Goal: Task Accomplishment & Management: Manage account settings

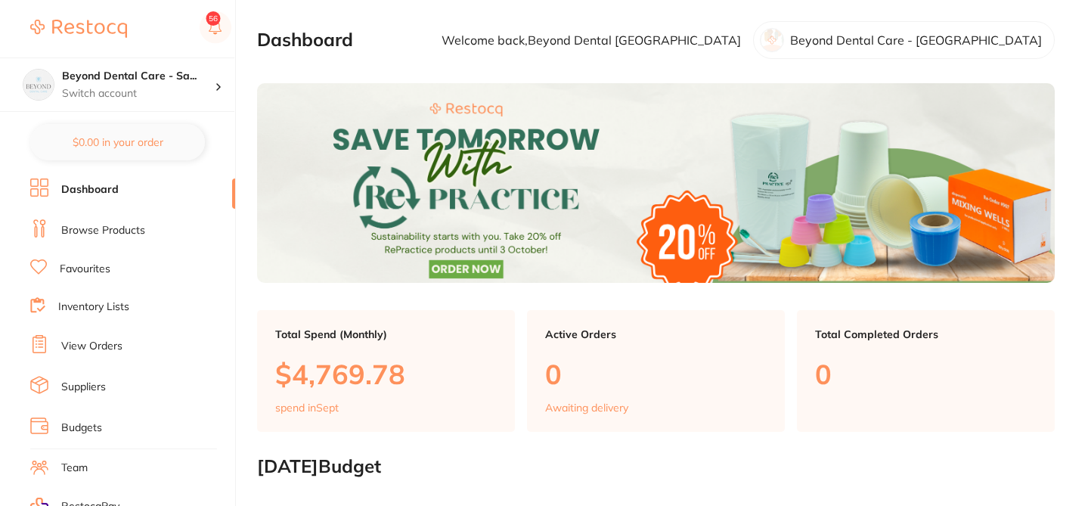
click at [119, 237] on li "Browse Products" at bounding box center [132, 230] width 205 height 23
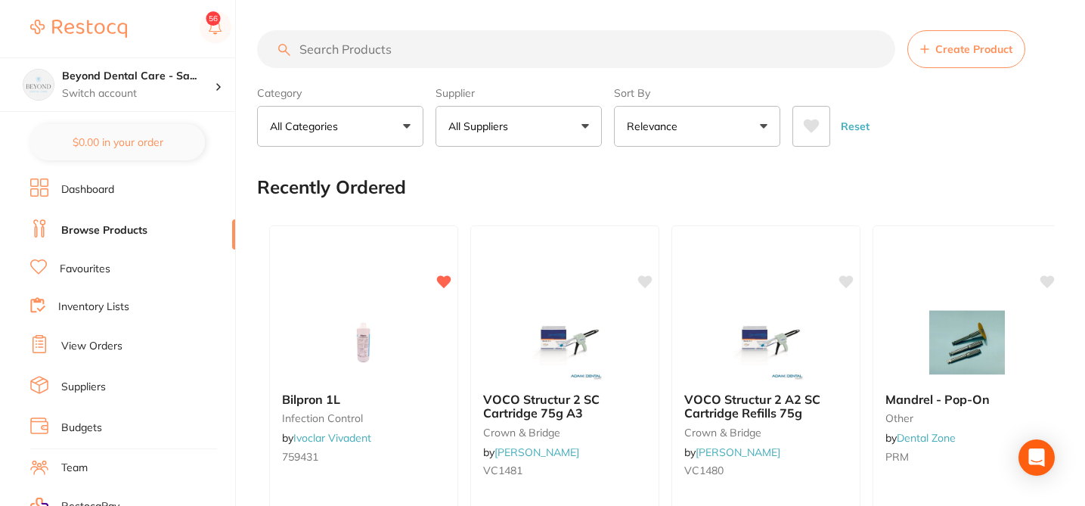
click at [342, 50] on input "search" at bounding box center [576, 49] width 638 height 38
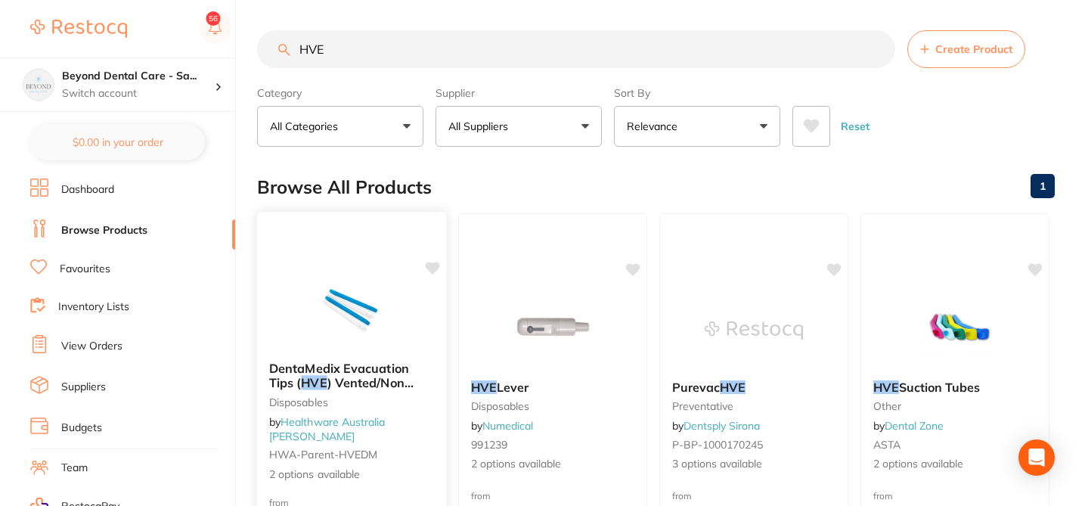
type input "HVE"
click at [430, 389] on b "DentaMedix Evacuation Tips ( HVE ) Vented/Non Vented 100/Bag" at bounding box center [351, 375] width 165 height 28
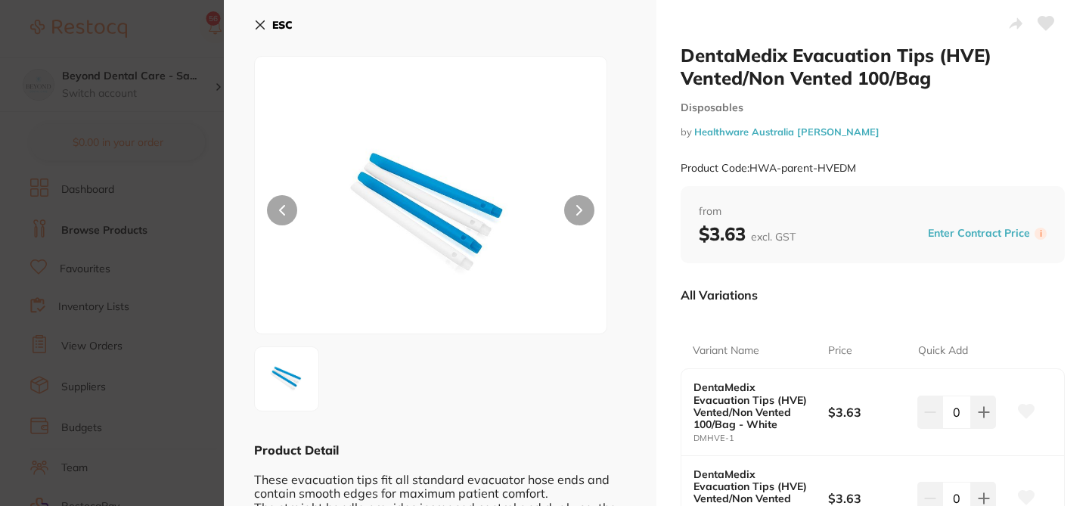
click at [259, 22] on icon at bounding box center [260, 25] width 12 height 12
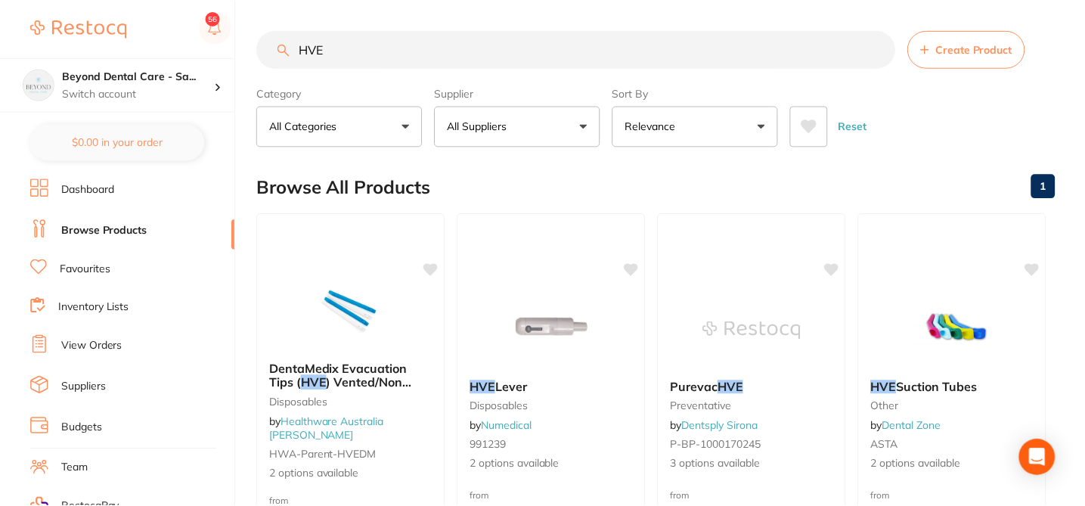
scroll to position [1319, 0]
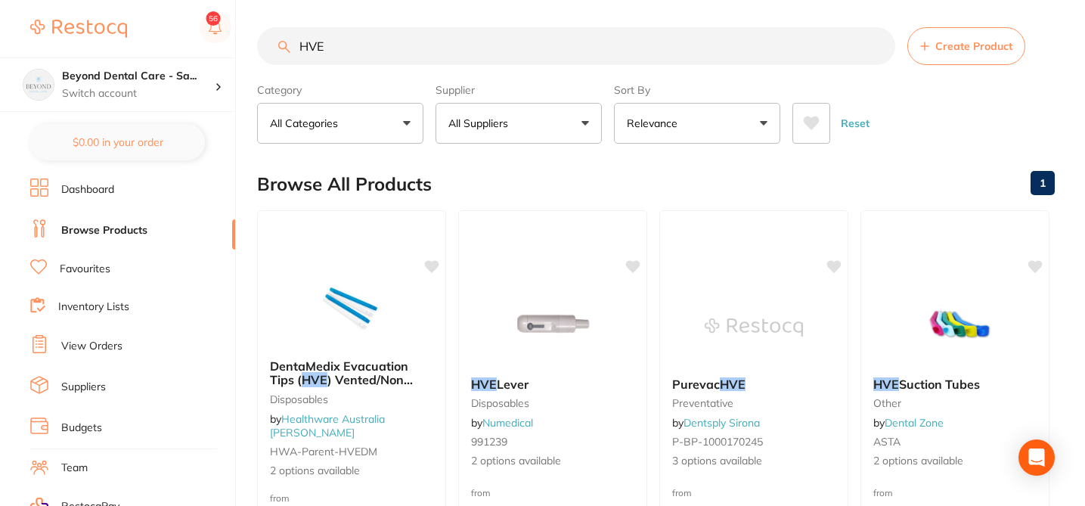
scroll to position [0, 0]
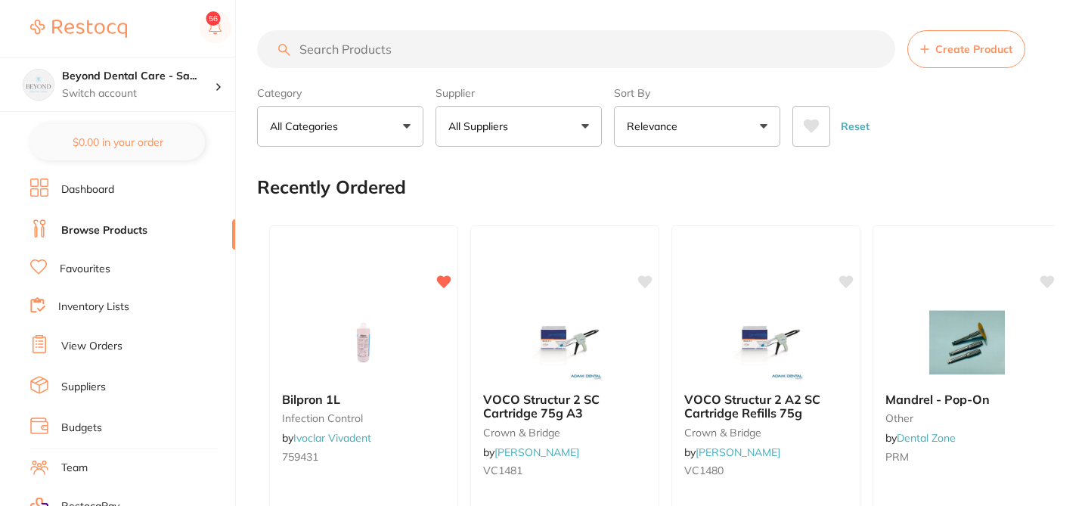
click at [312, 47] on input "search" at bounding box center [576, 49] width 638 height 38
click at [584, 126] on button "All Suppliers" at bounding box center [518, 126] width 166 height 41
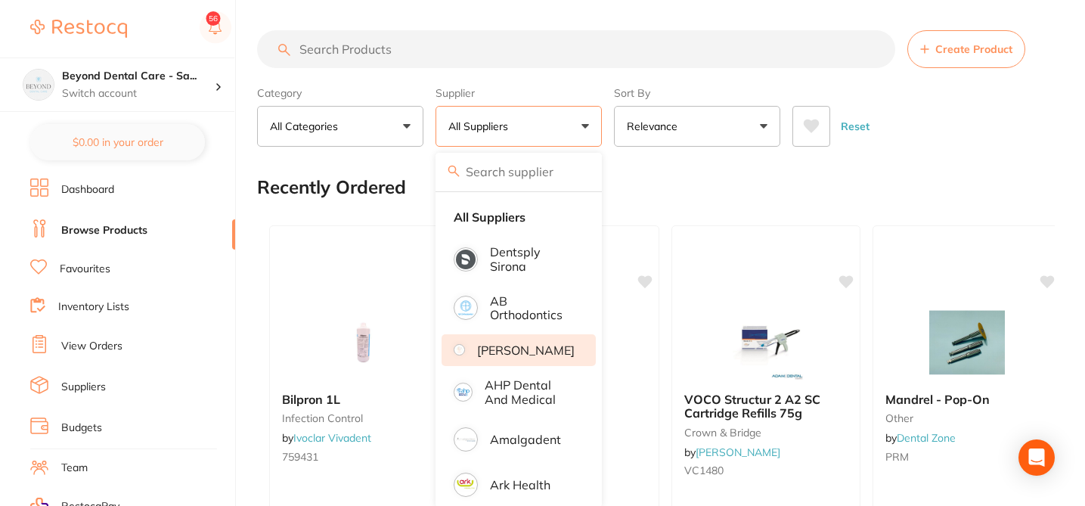
click at [547, 357] on p "Adam Dental" at bounding box center [526, 350] width 98 height 14
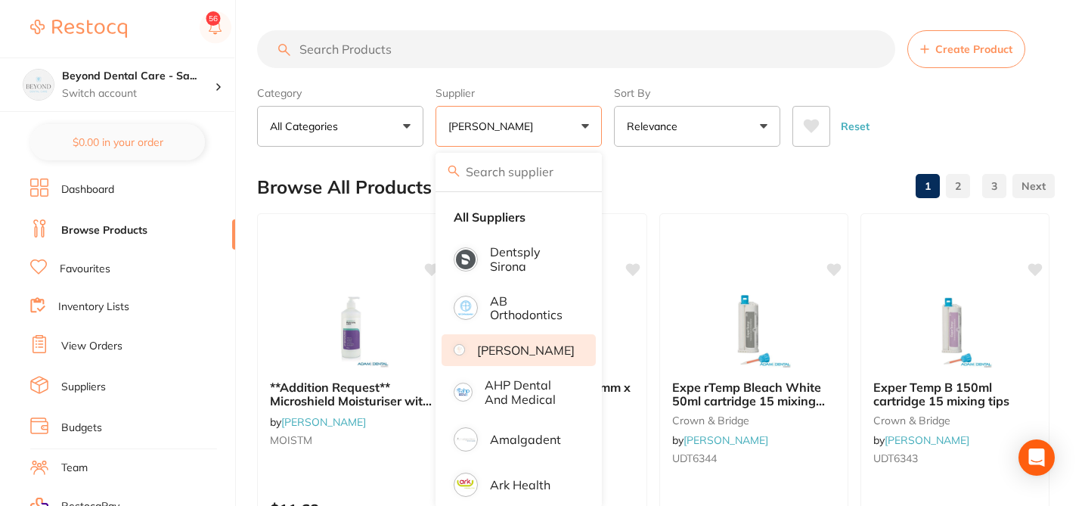
click at [675, 190] on div "Browse All Products 1 2 3" at bounding box center [656, 187] width 798 height 51
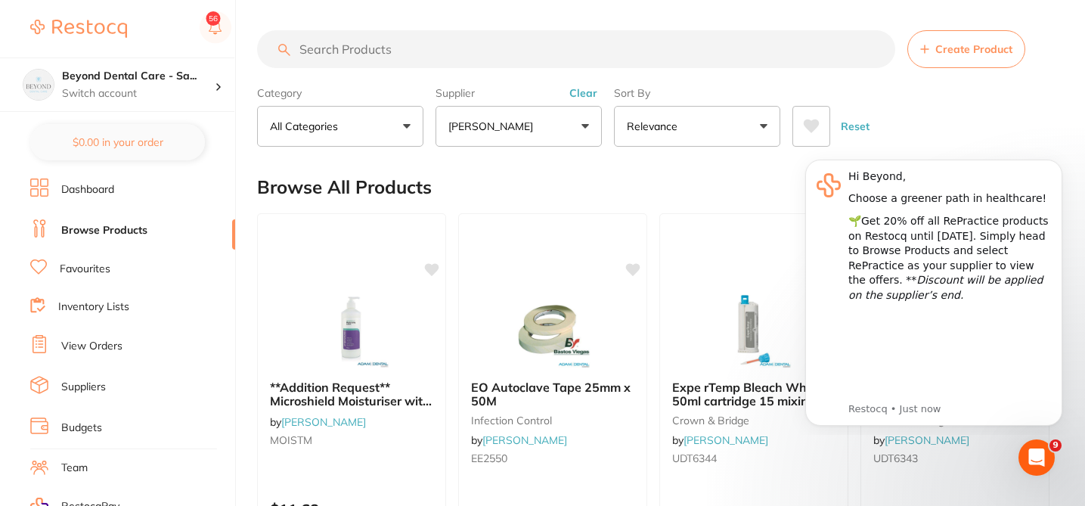
click at [410, 49] on input "search" at bounding box center [576, 49] width 638 height 38
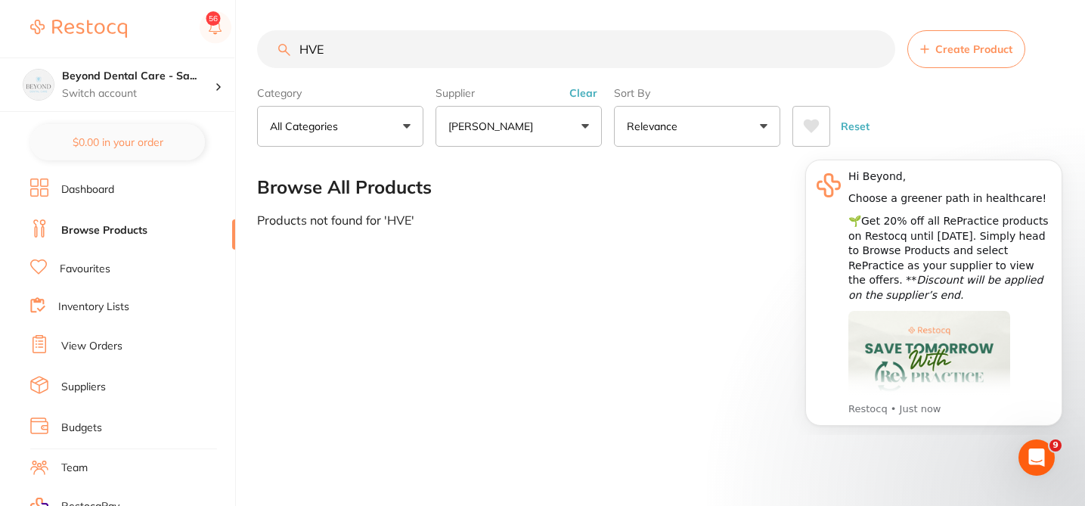
type input "HVE"
click at [581, 93] on button "Clear" at bounding box center [583, 93] width 37 height 14
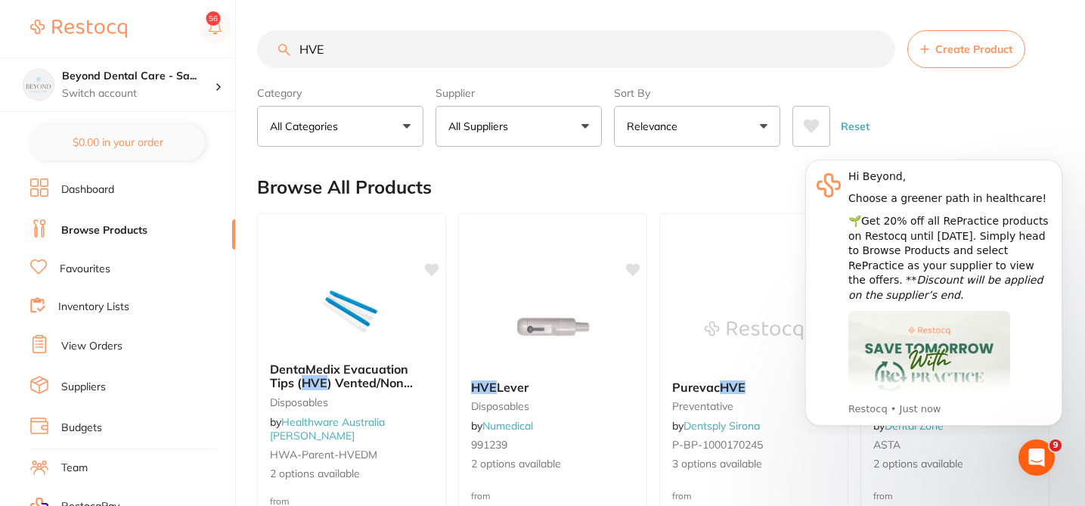
click at [586, 119] on button "All Suppliers" at bounding box center [518, 126] width 166 height 41
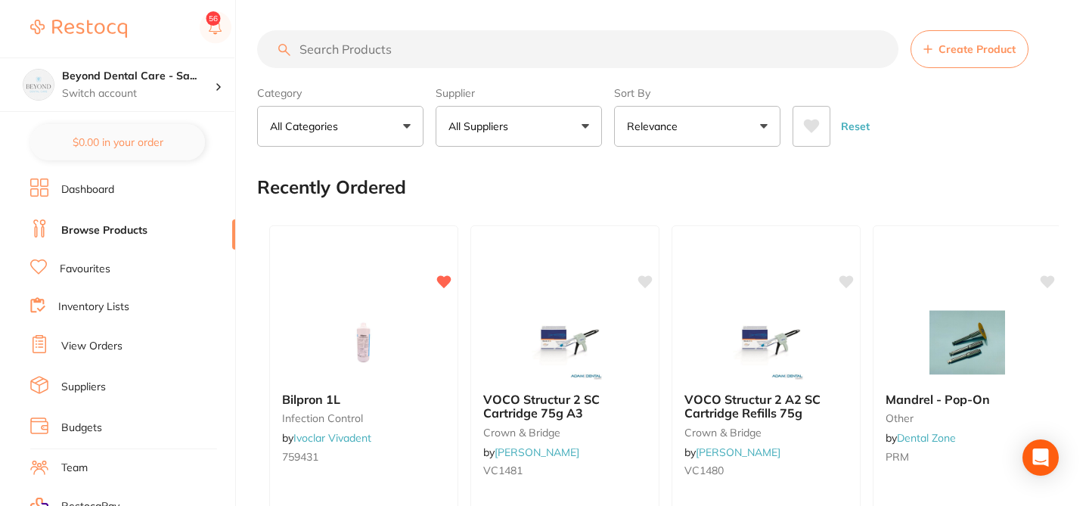
click at [584, 124] on button "All Suppliers" at bounding box center [518, 126] width 166 height 41
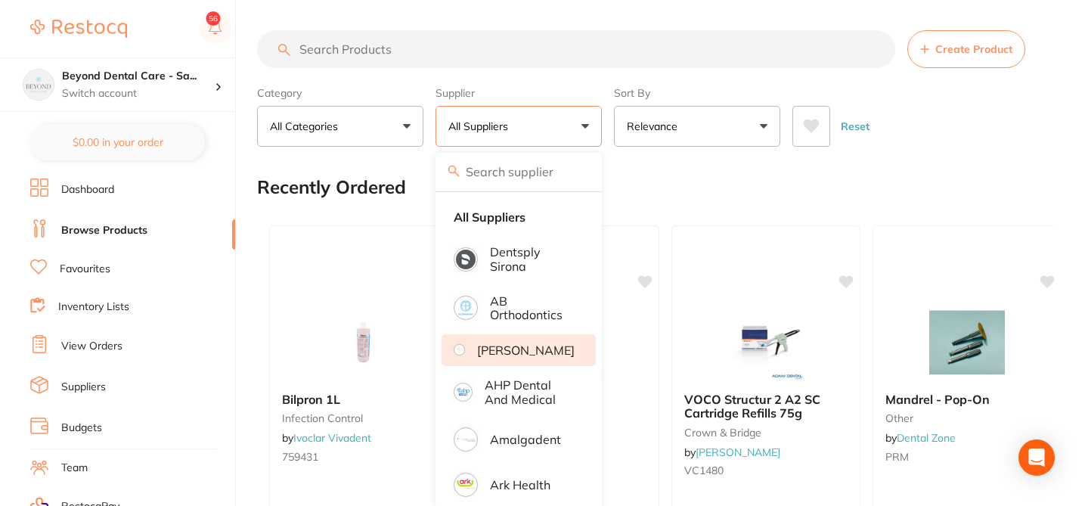
click at [543, 357] on p "[PERSON_NAME]" at bounding box center [526, 350] width 98 height 14
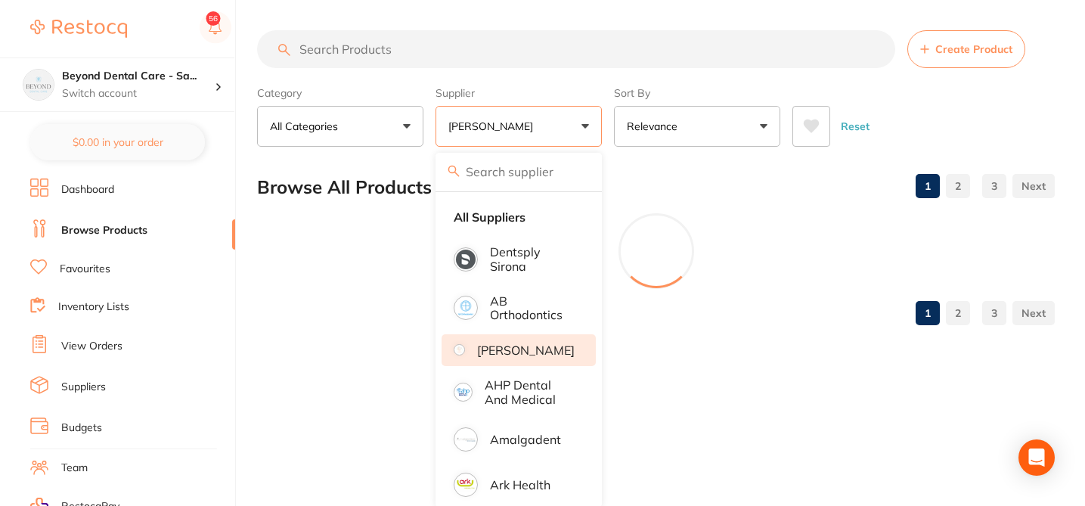
click at [428, 270] on div at bounding box center [656, 251] width 798 height 76
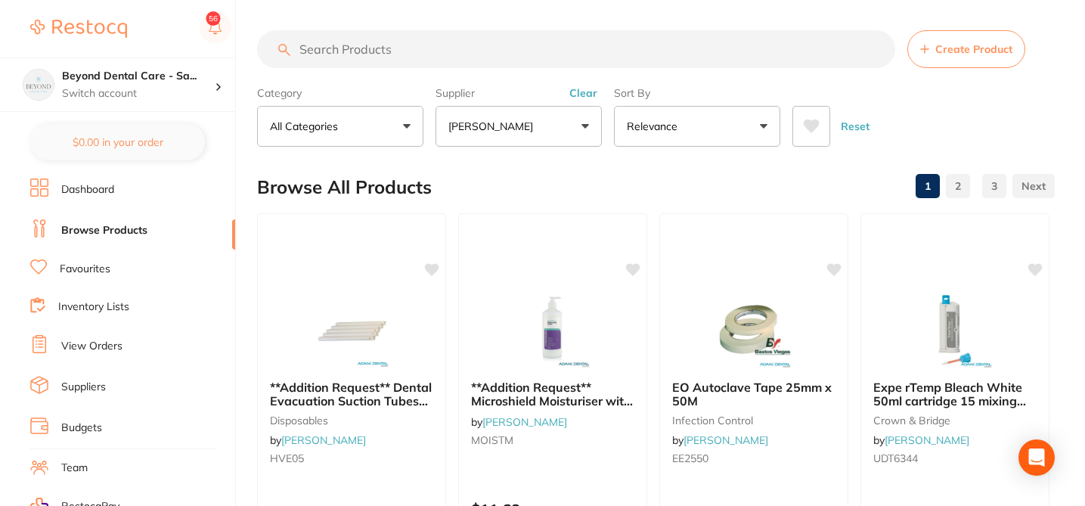
click at [429, 271] on icon at bounding box center [433, 268] width 14 height 13
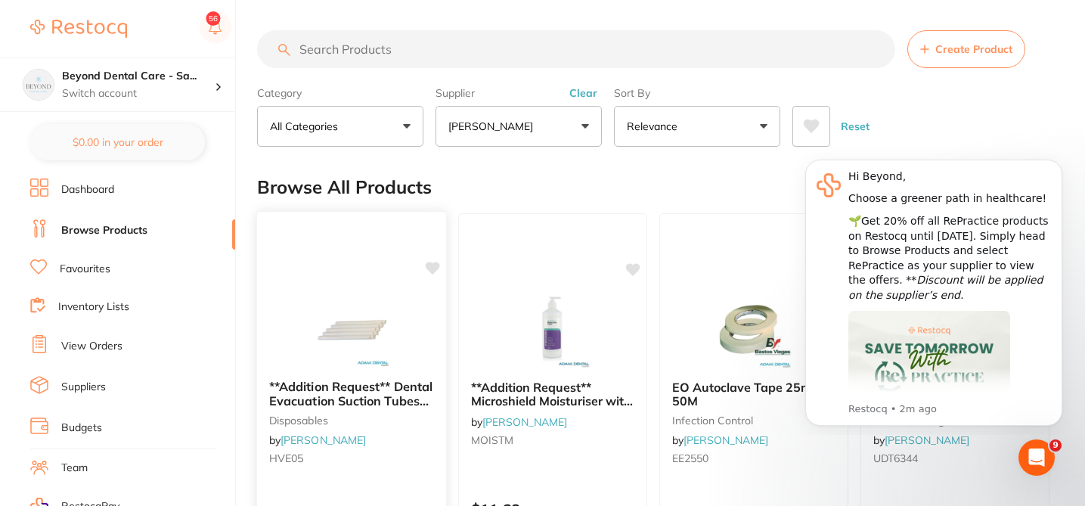
click at [435, 267] on icon at bounding box center [433, 268] width 14 height 13
click at [428, 303] on div at bounding box center [351, 329] width 189 height 76
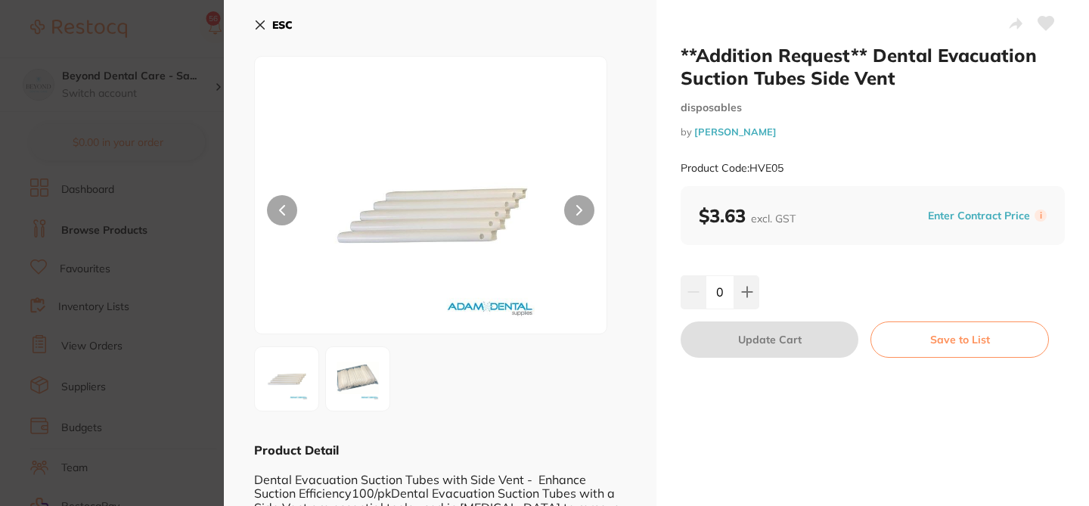
click at [1037, 16] on icon at bounding box center [1045, 23] width 17 height 15
click at [256, 22] on icon at bounding box center [260, 25] width 12 height 12
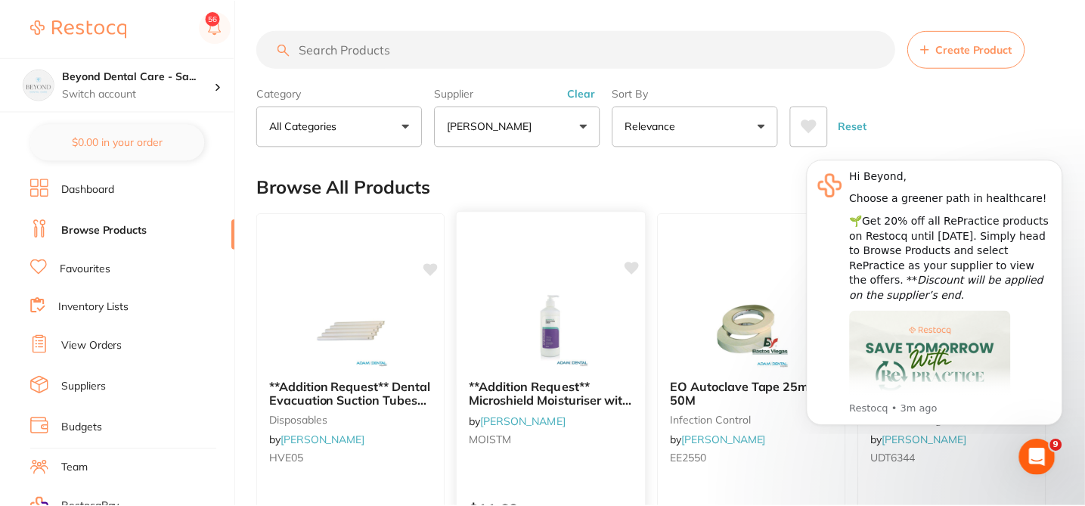
scroll to position [2, 0]
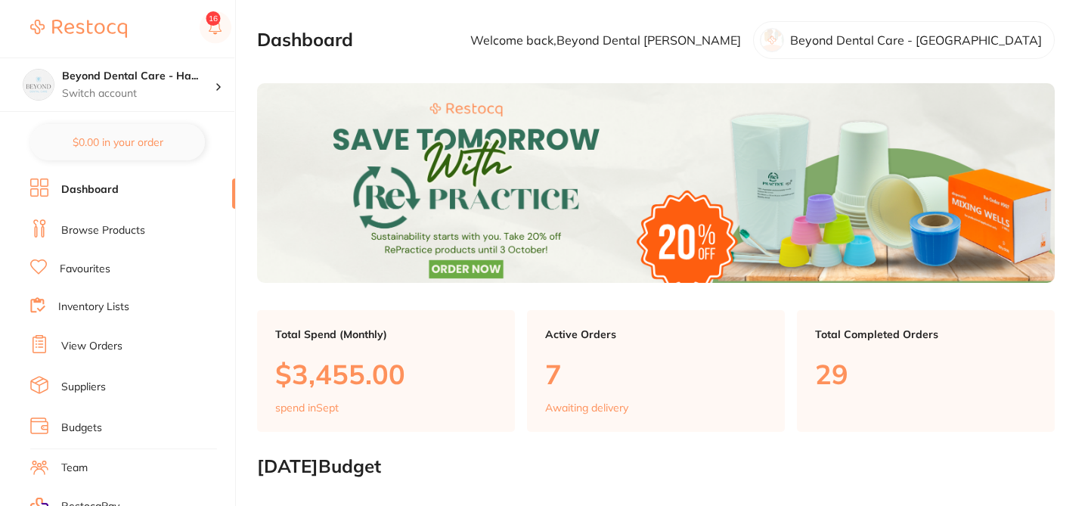
click at [124, 237] on link "Browse Products" at bounding box center [103, 230] width 84 height 15
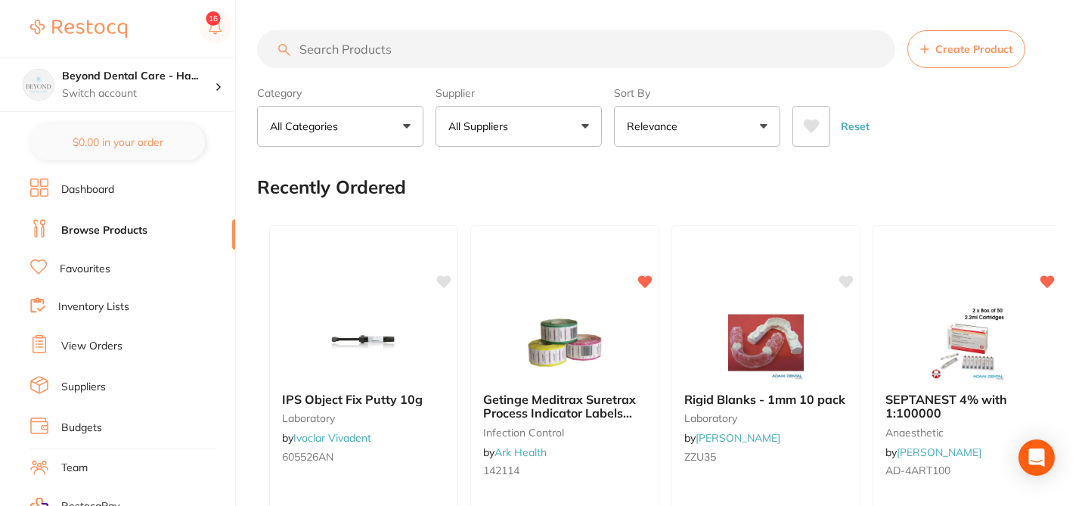
click at [541, 129] on button "All Suppliers" at bounding box center [518, 126] width 166 height 41
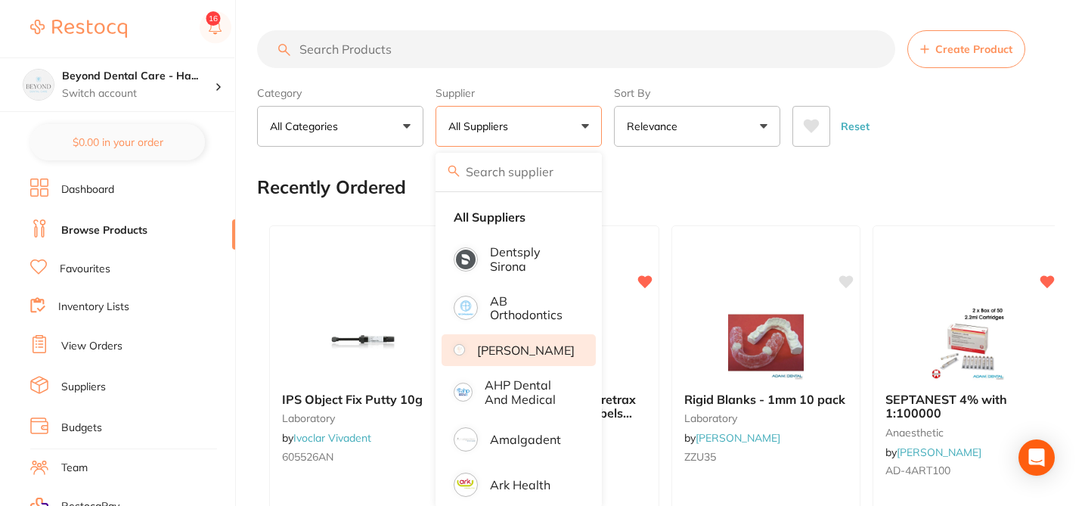
click at [547, 357] on p "[PERSON_NAME]" at bounding box center [526, 350] width 98 height 14
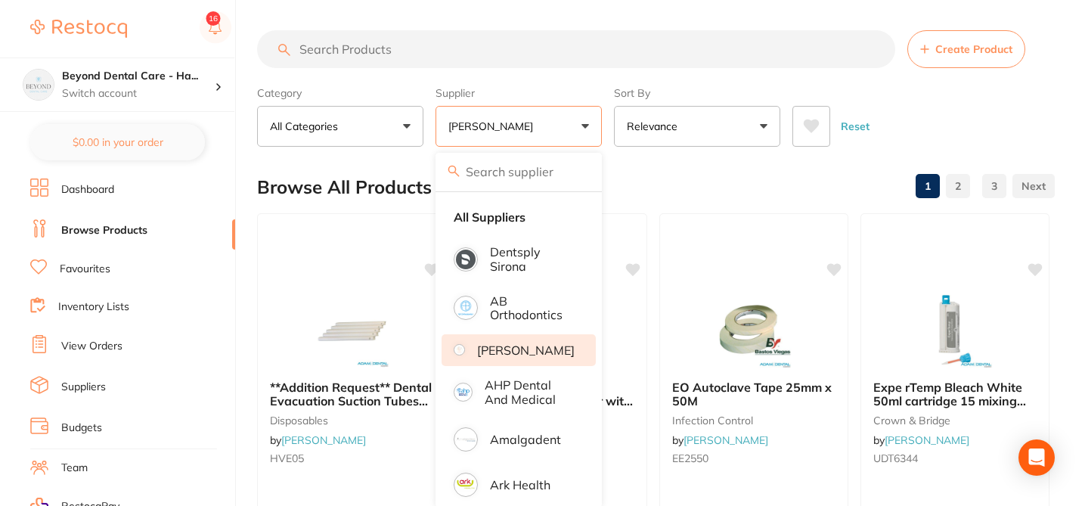
click at [659, 167] on div "Browse All Products 1 2 3" at bounding box center [656, 187] width 798 height 51
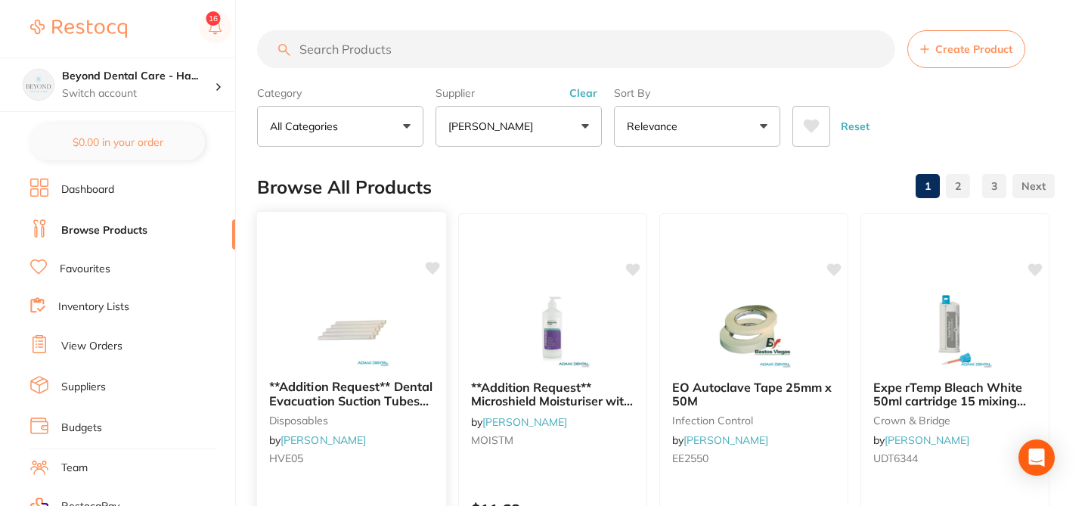
click at [435, 268] on icon at bounding box center [433, 268] width 14 height 13
click at [635, 268] on icon at bounding box center [634, 268] width 14 height 13
click at [435, 271] on icon at bounding box center [433, 268] width 14 height 13
click at [432, 267] on icon at bounding box center [433, 268] width 14 height 13
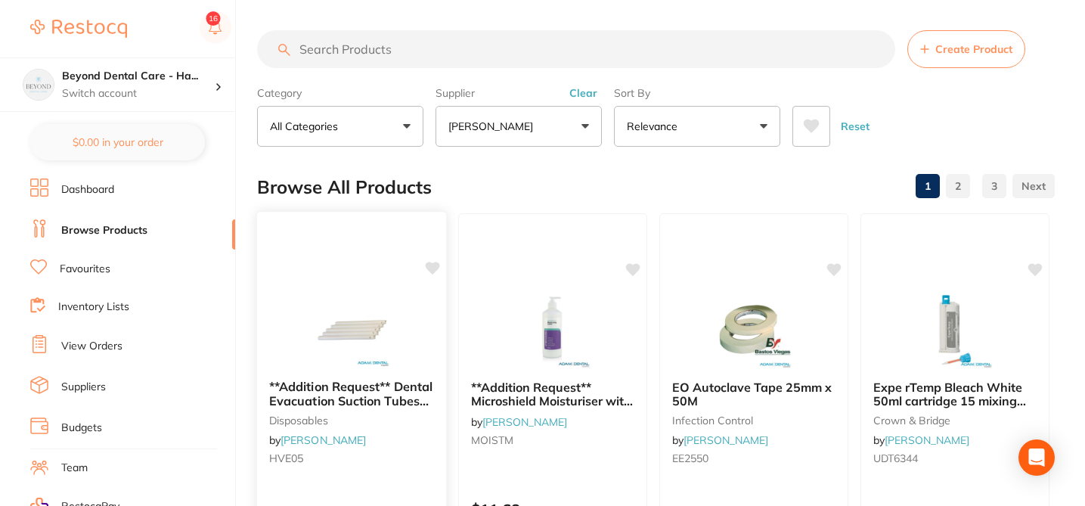
click at [412, 313] on div at bounding box center [351, 329] width 189 height 76
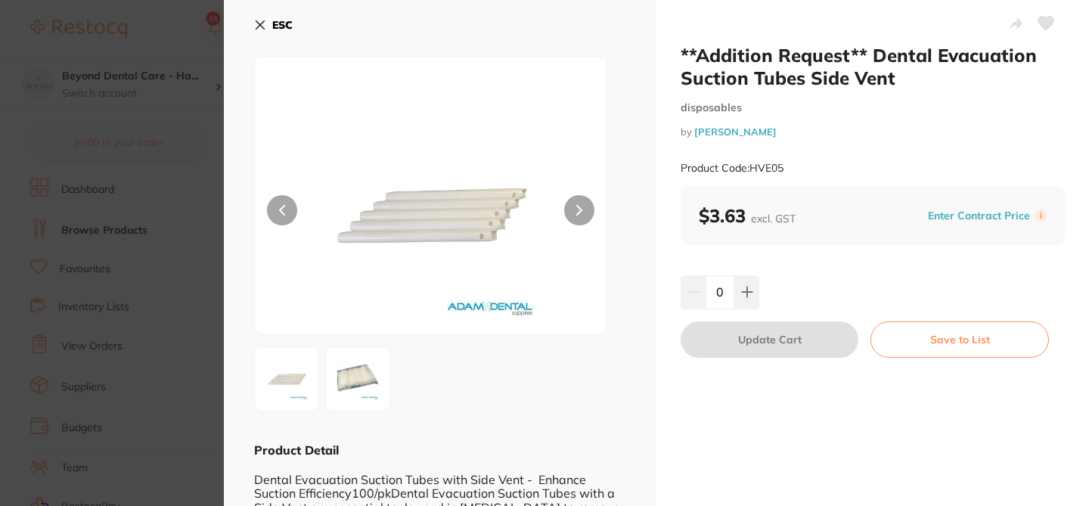
click at [1041, 27] on icon at bounding box center [1046, 24] width 16 height 14
click at [187, 42] on section "**Addition Request** Dental Evacuation Suction Tubes Side Vent disposables by A…" at bounding box center [544, 253] width 1089 height 506
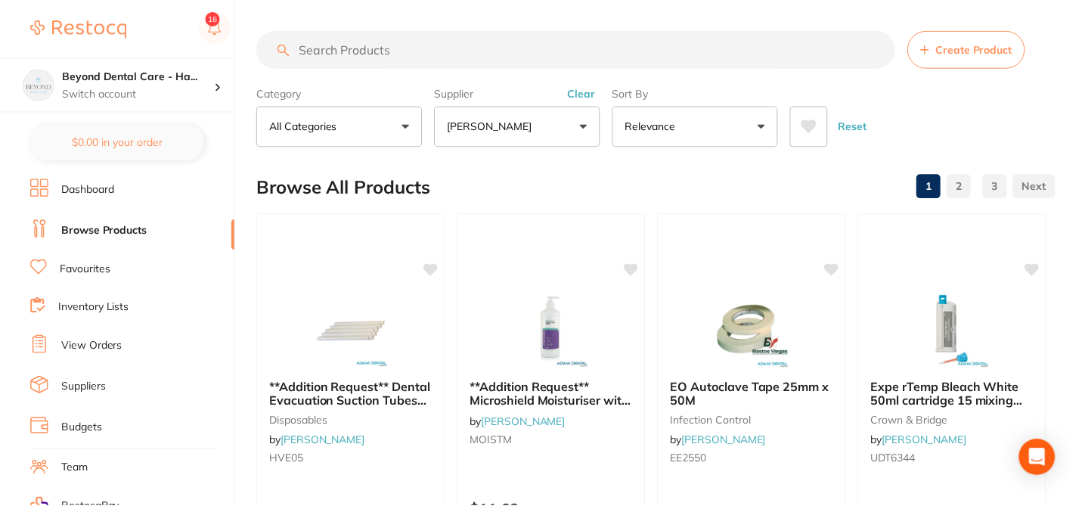
scroll to position [2, 0]
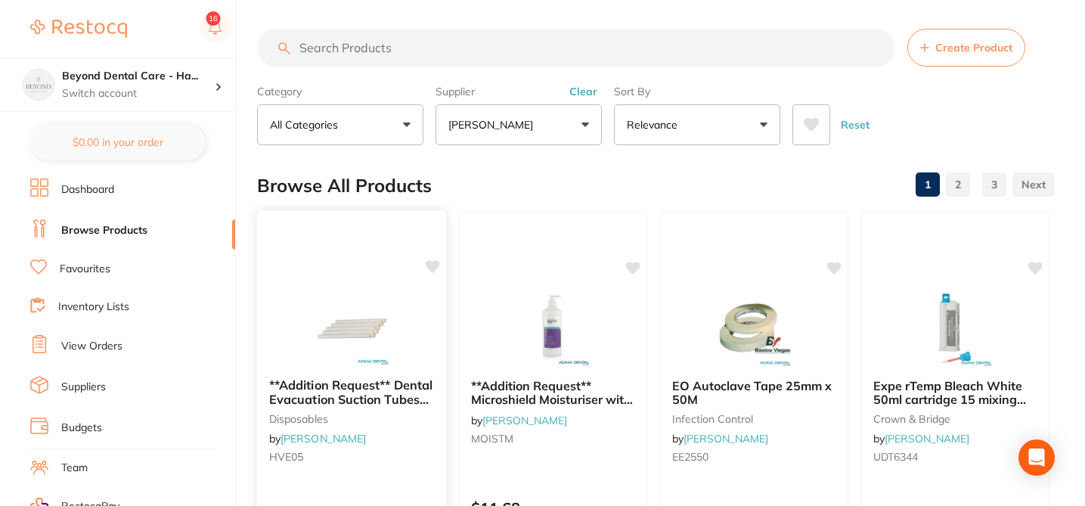
click at [435, 271] on icon at bounding box center [432, 266] width 15 height 15
click at [426, 327] on div at bounding box center [351, 328] width 189 height 76
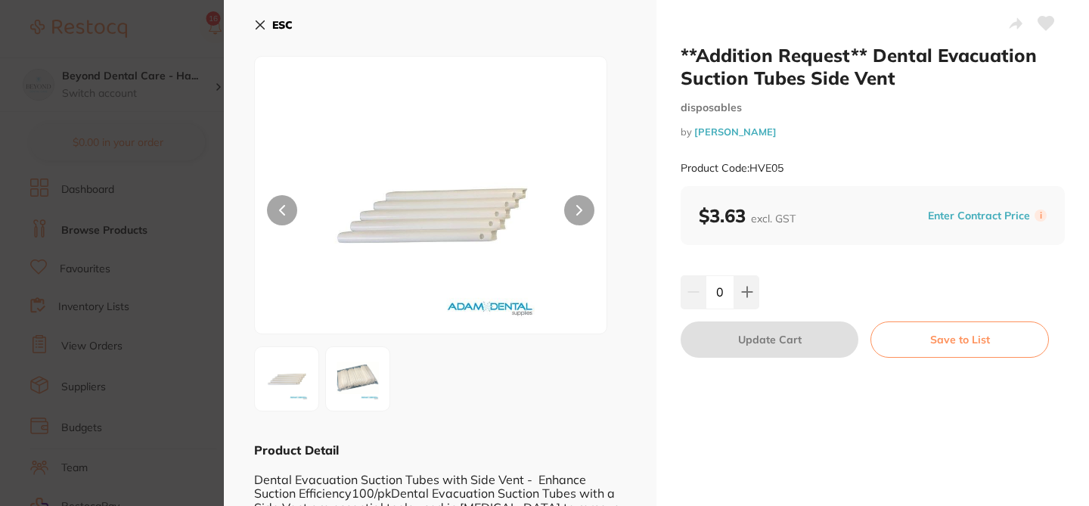
click at [1041, 22] on icon at bounding box center [1046, 24] width 16 height 14
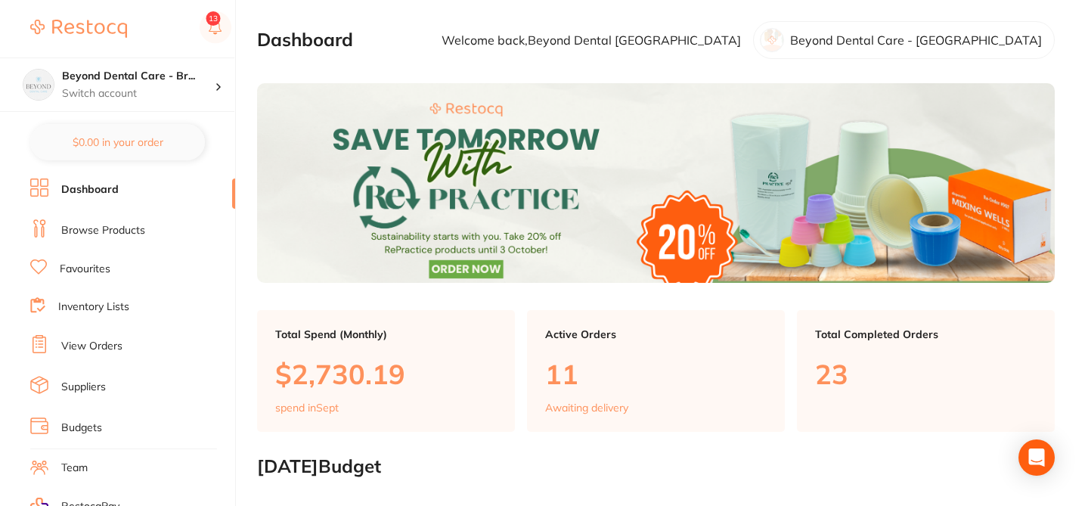
click at [120, 223] on link "Browse Products" at bounding box center [103, 230] width 84 height 15
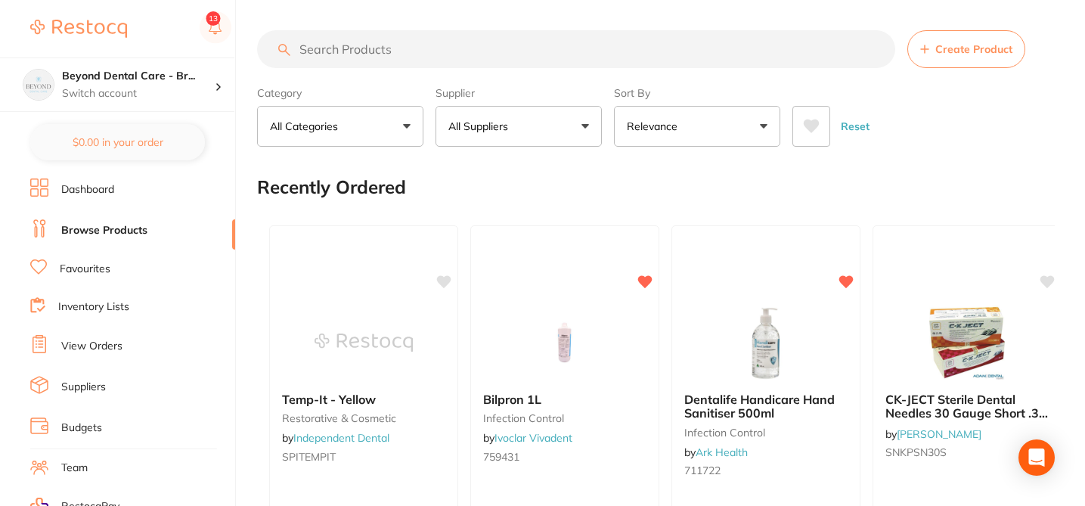
click at [556, 122] on button "All Suppliers" at bounding box center [518, 126] width 166 height 41
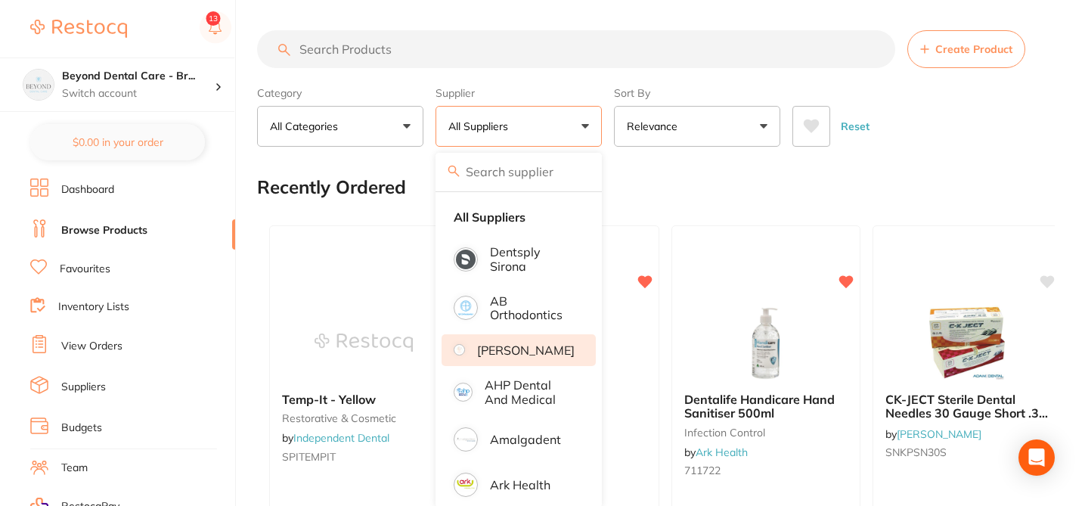
click at [551, 357] on p "[PERSON_NAME]" at bounding box center [526, 350] width 98 height 14
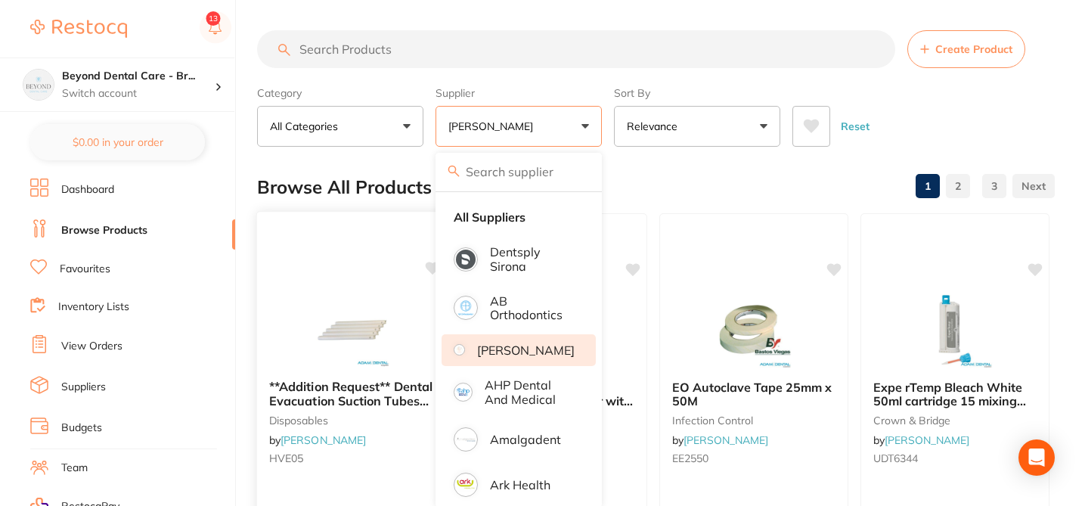
click at [431, 271] on icon at bounding box center [433, 268] width 14 height 13
click at [364, 271] on div "**Addition Request** Dental Evacuation Suction Tubes Side Vent disposables by A…" at bounding box center [351, 430] width 191 height 439
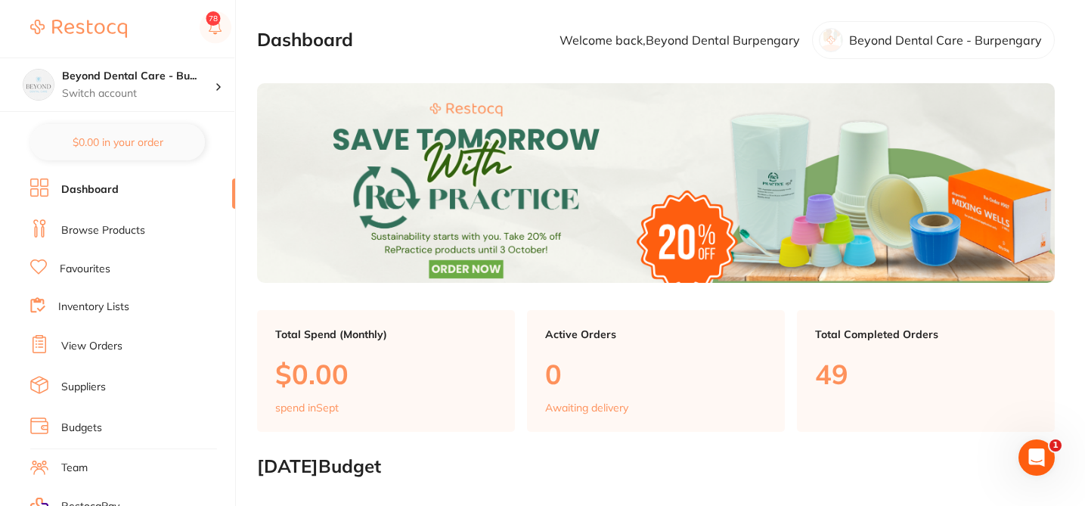
click at [108, 234] on link "Browse Products" at bounding box center [103, 230] width 84 height 15
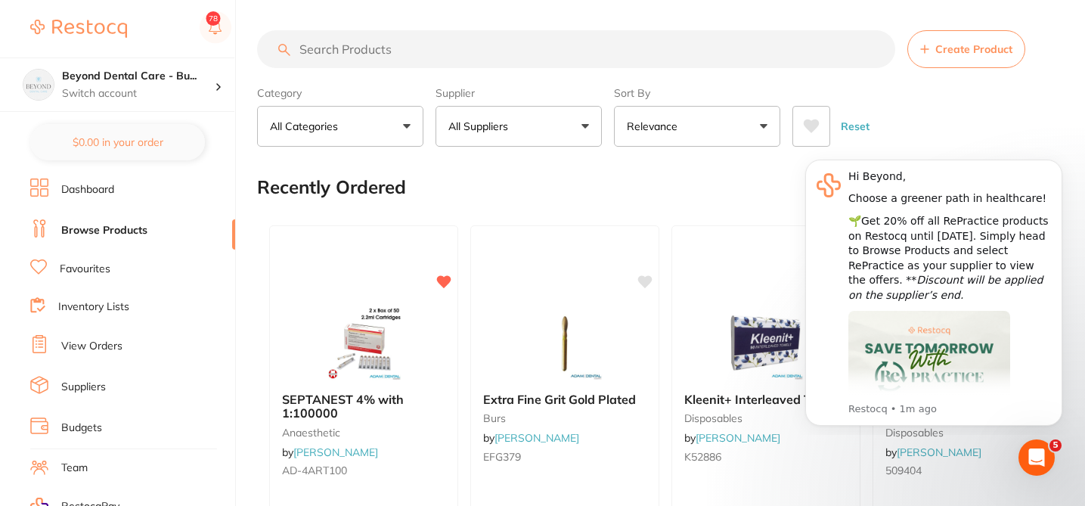
click at [516, 132] on button "All Suppliers" at bounding box center [518, 126] width 166 height 41
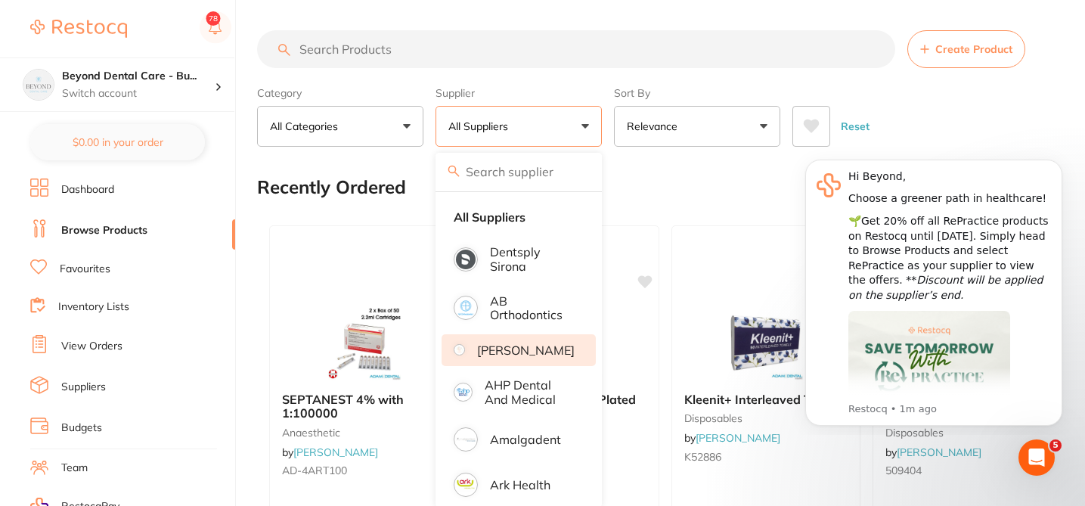
click at [530, 352] on p "[PERSON_NAME]" at bounding box center [526, 350] width 98 height 14
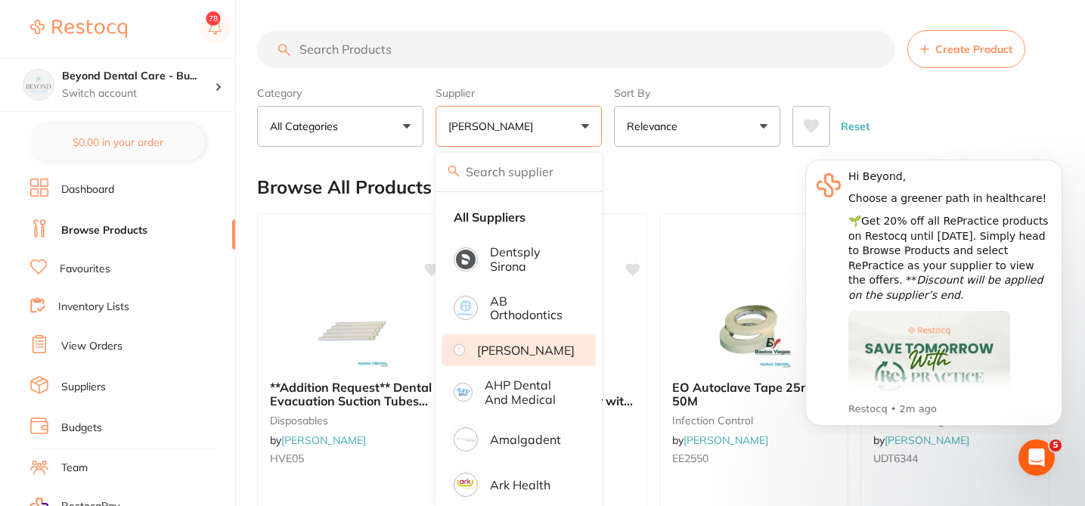
click at [636, 190] on div "Browse All Products 1 2 3" at bounding box center [656, 187] width 798 height 51
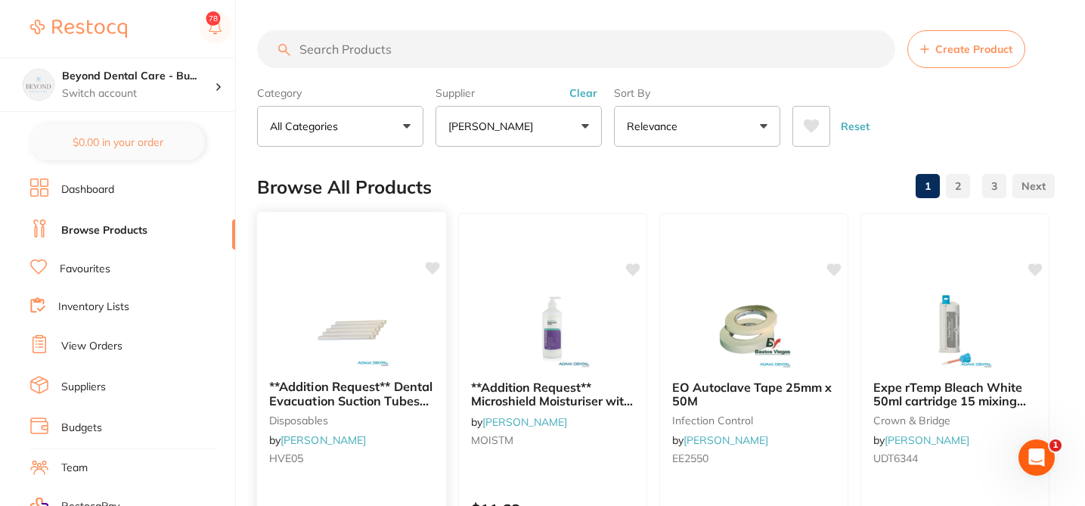
click at [431, 272] on icon at bounding box center [433, 268] width 14 height 13
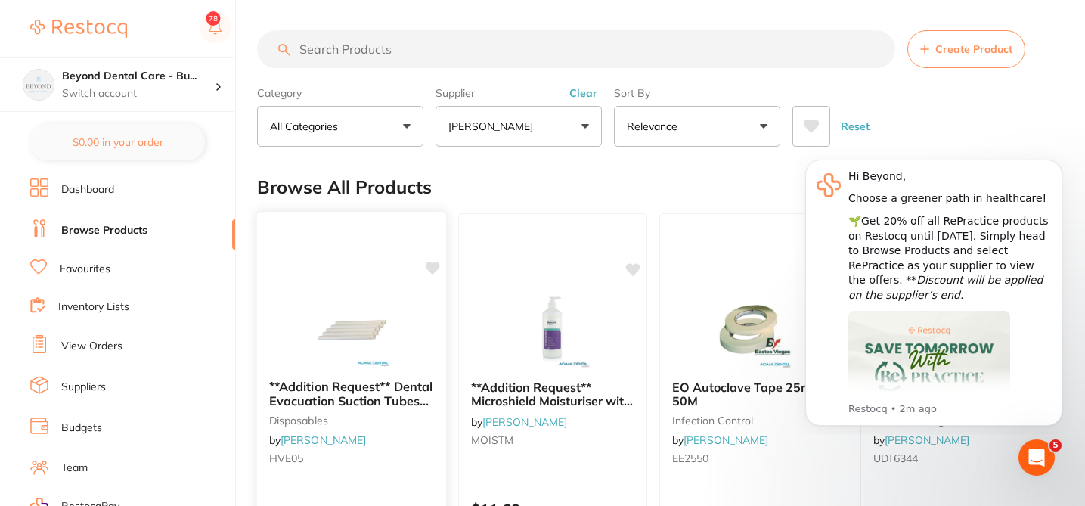
click at [405, 300] on div at bounding box center [351, 329] width 189 height 76
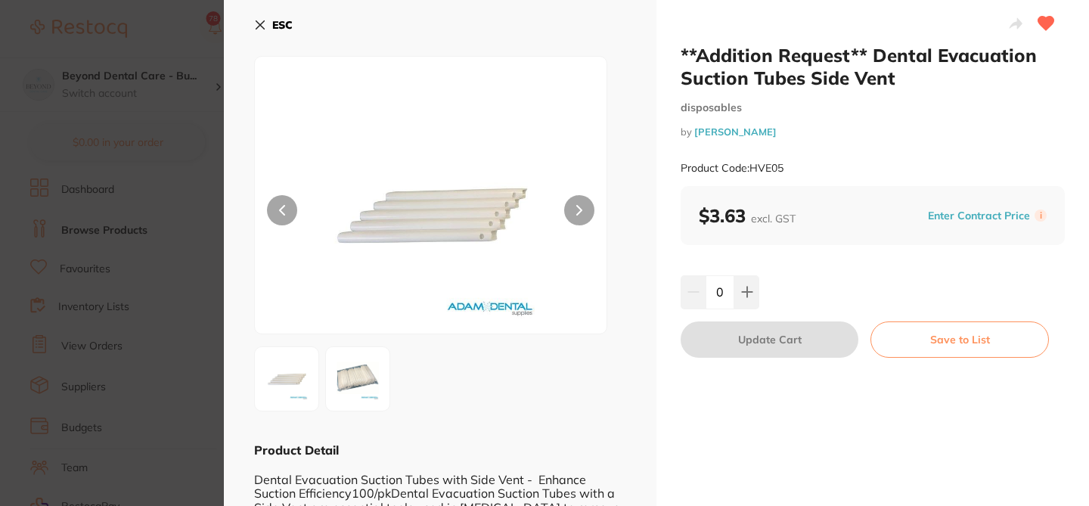
click at [262, 29] on icon at bounding box center [260, 25] width 12 height 12
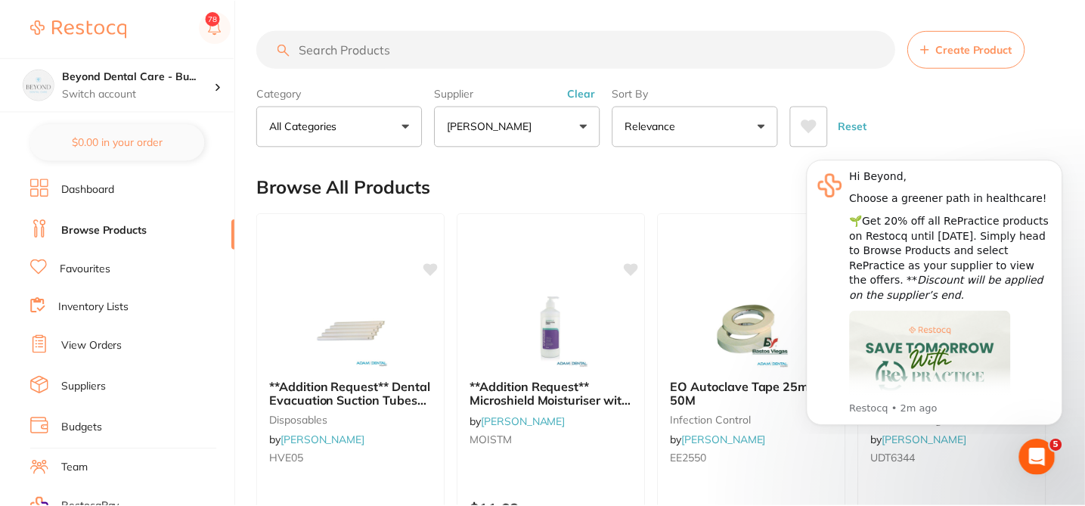
scroll to position [2, 0]
click at [391, 52] on input "search" at bounding box center [576, 48] width 638 height 38
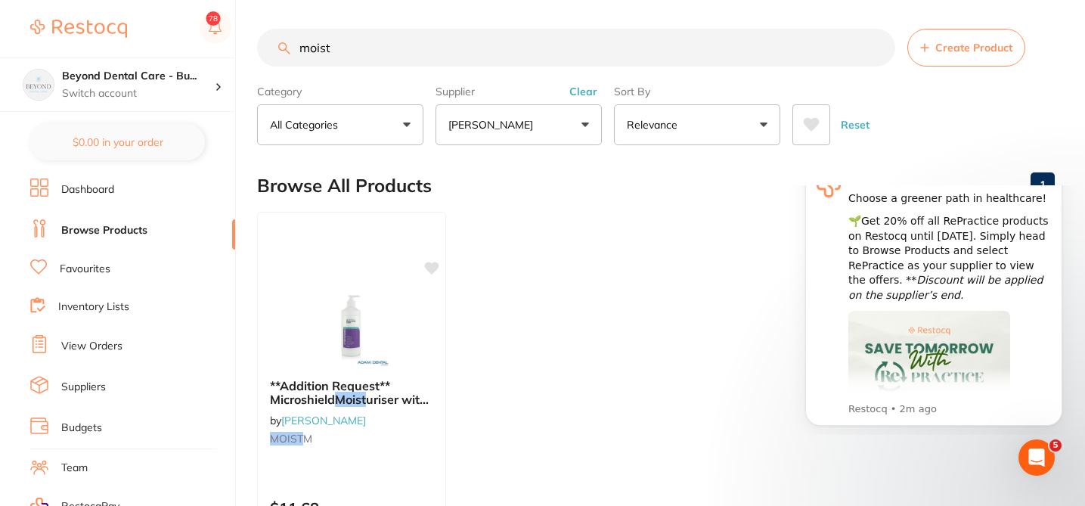
scroll to position [0, 0]
type input "moist"
click at [432, 259] on icon at bounding box center [432, 266] width 15 height 15
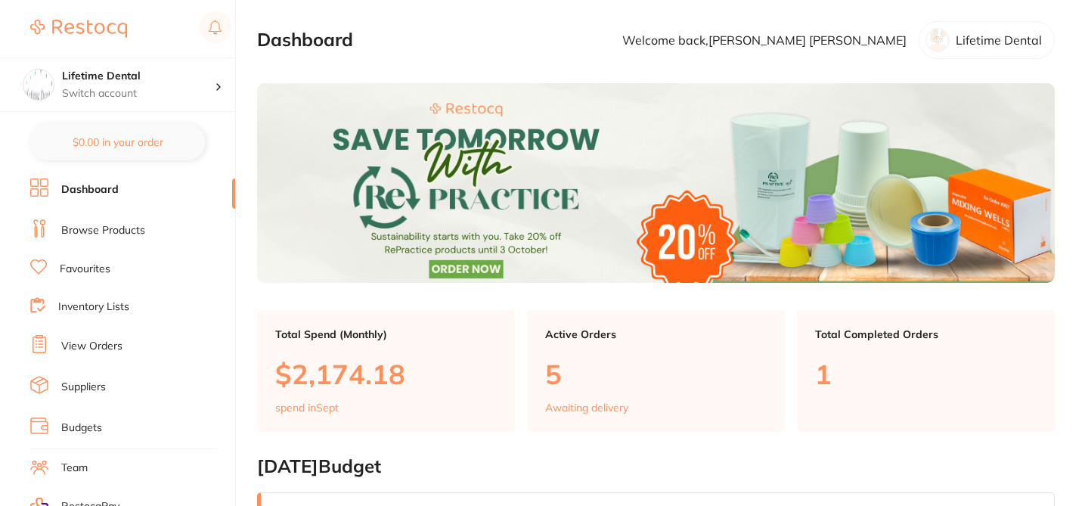
click at [99, 389] on link "Suppliers" at bounding box center [83, 386] width 45 height 15
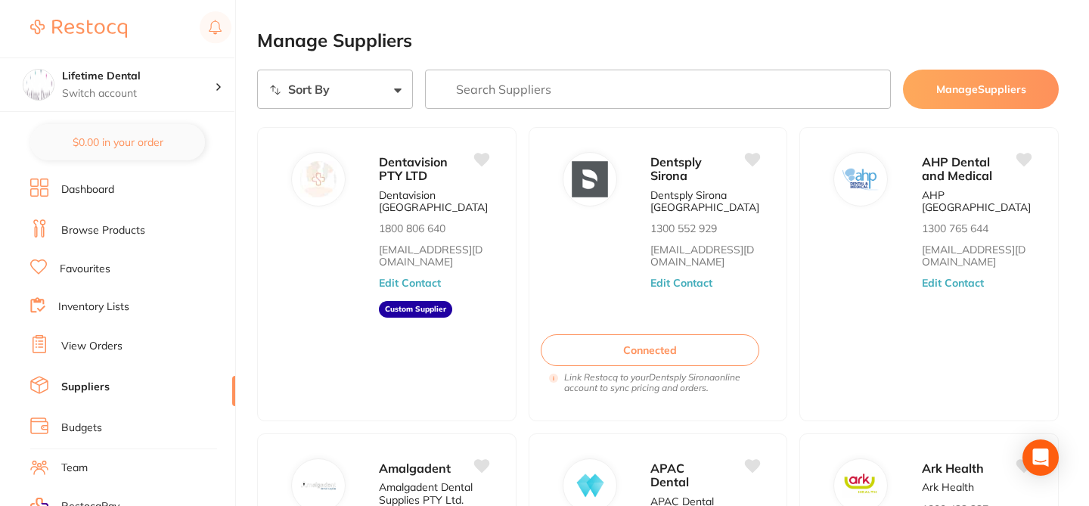
click at [612, 90] on input "search" at bounding box center [658, 89] width 466 height 39
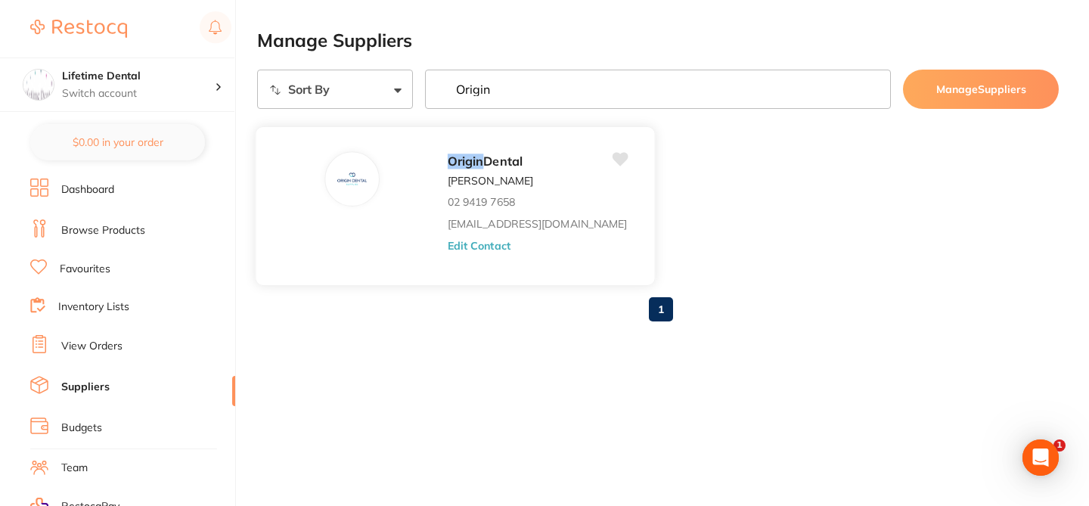
type input "Origin"
click at [448, 249] on button "Edit Contact" at bounding box center [479, 245] width 63 height 12
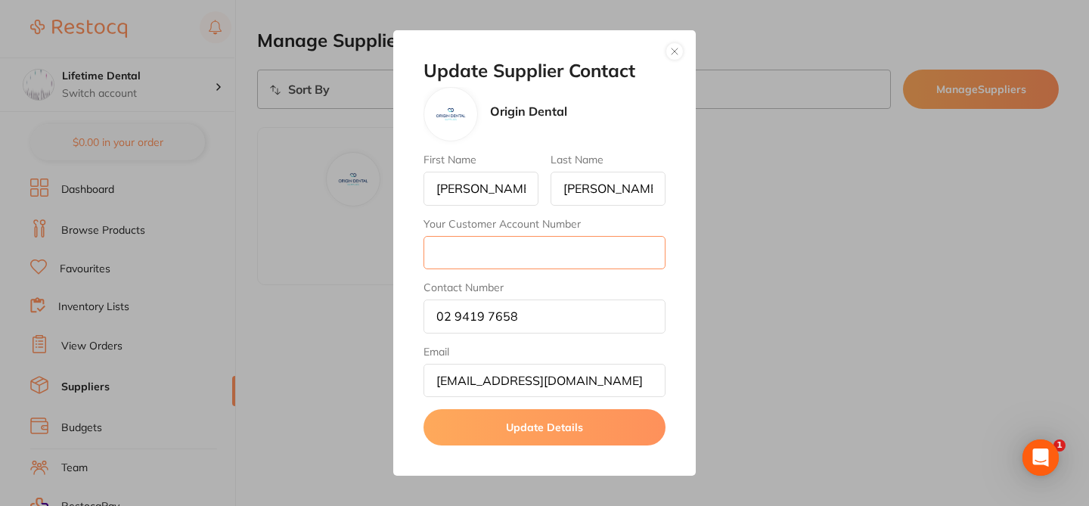
click at [450, 255] on input "Your Customer Account Number" at bounding box center [544, 252] width 242 height 33
paste input "Lifetime Denta"
type input "Lifetime Denta"
click at [587, 423] on button "Update Details" at bounding box center [544, 427] width 242 height 36
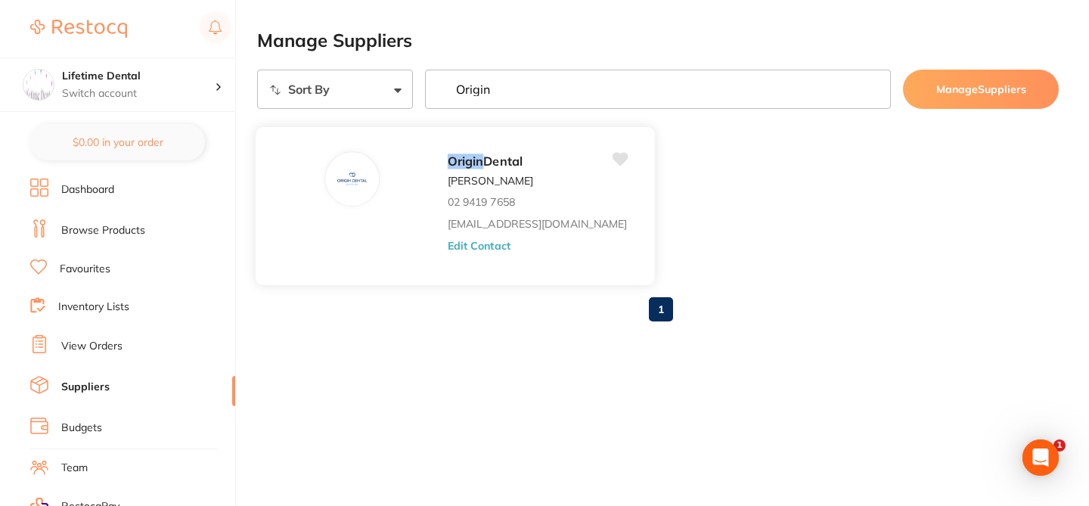
click at [448, 244] on button "Edit Contact" at bounding box center [479, 245] width 63 height 12
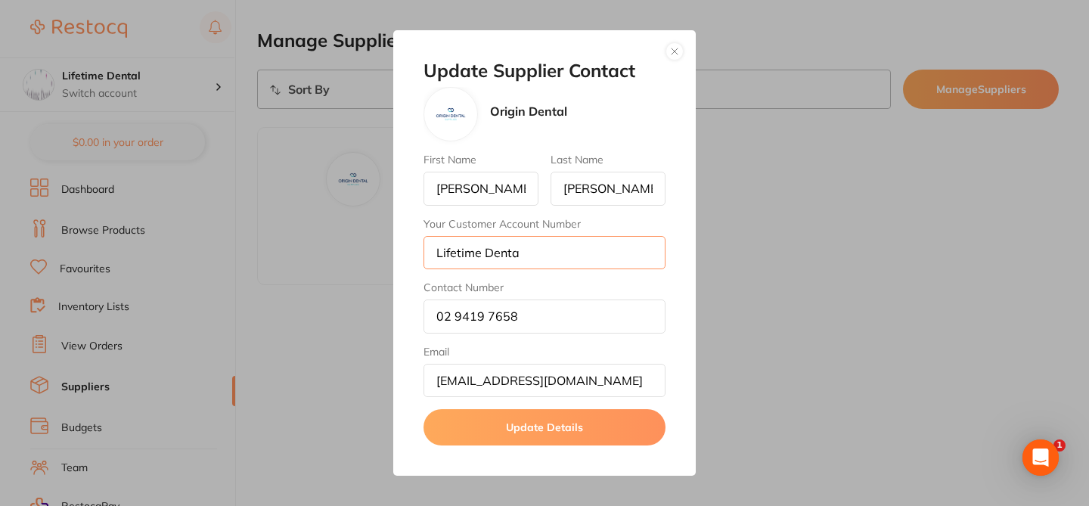
click at [532, 259] on input "Lifetime Denta" at bounding box center [544, 252] width 242 height 33
type input "Lifetime Dental"
click at [503, 429] on button "Update Details" at bounding box center [544, 427] width 242 height 36
